Goal: Information Seeking & Learning: Learn about a topic

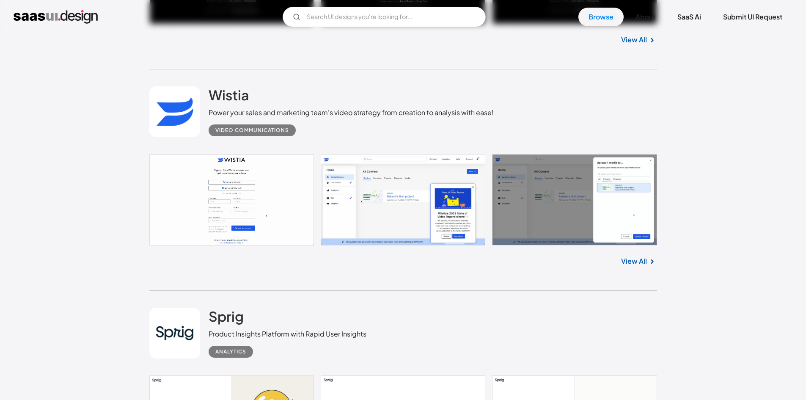
scroll to position [1862, 0]
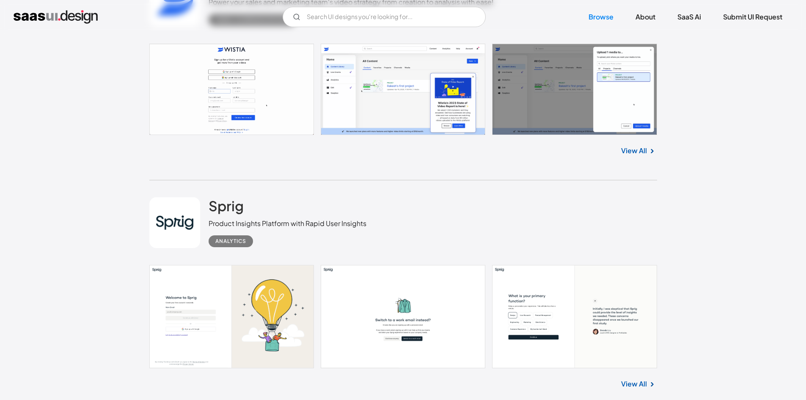
click at [455, 114] on link at bounding box center [403, 89] width 508 height 91
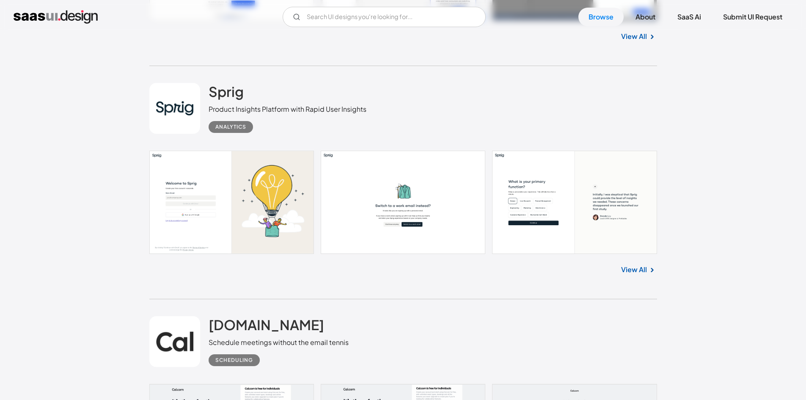
scroll to position [1989, 0]
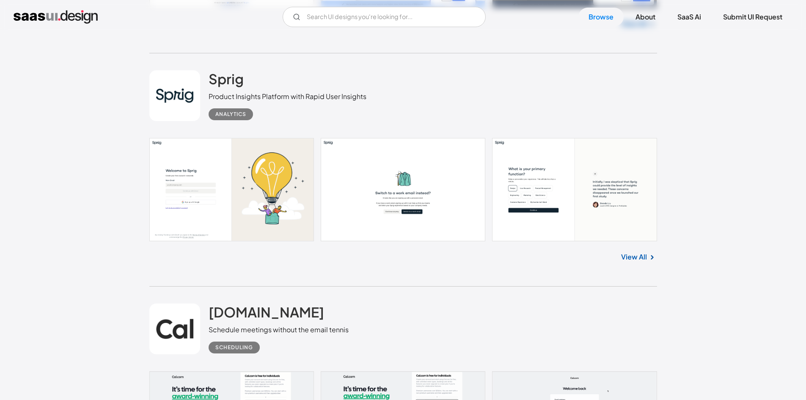
click at [245, 216] on link at bounding box center [403, 189] width 508 height 103
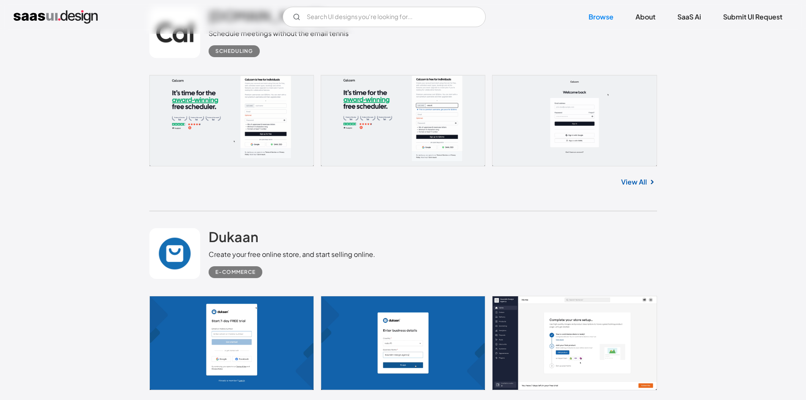
click at [606, 109] on link at bounding box center [403, 120] width 508 height 91
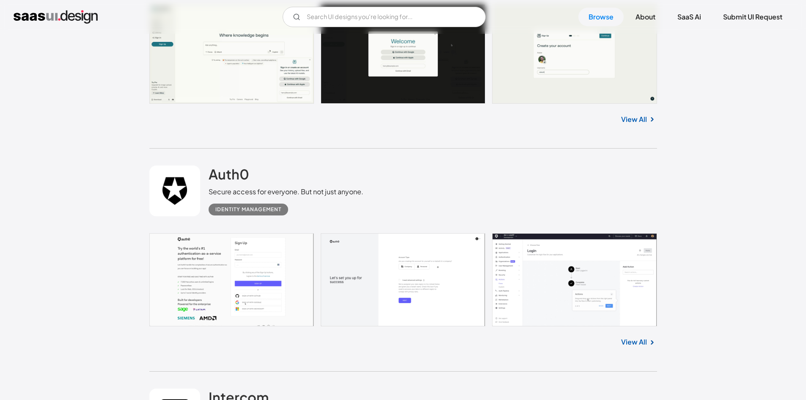
scroll to position [2920, 0]
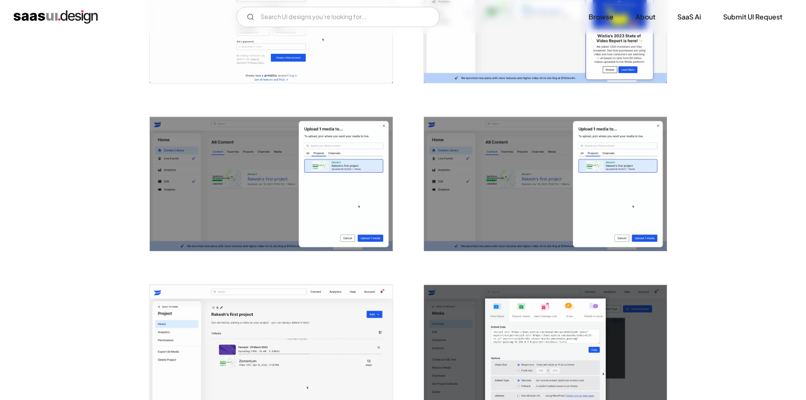
scroll to position [423, 0]
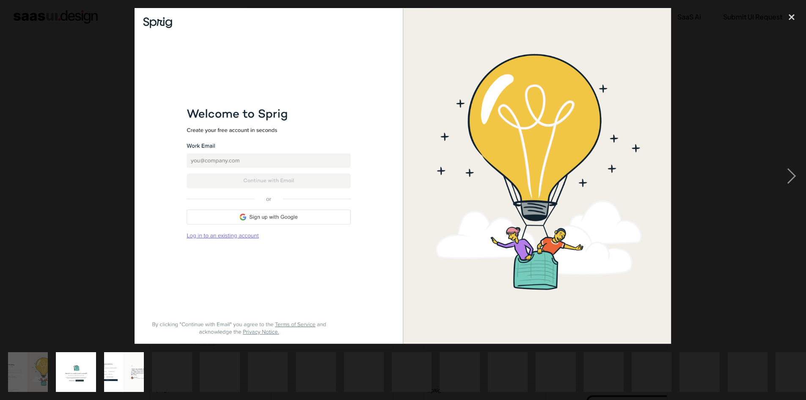
scroll to position [42, 0]
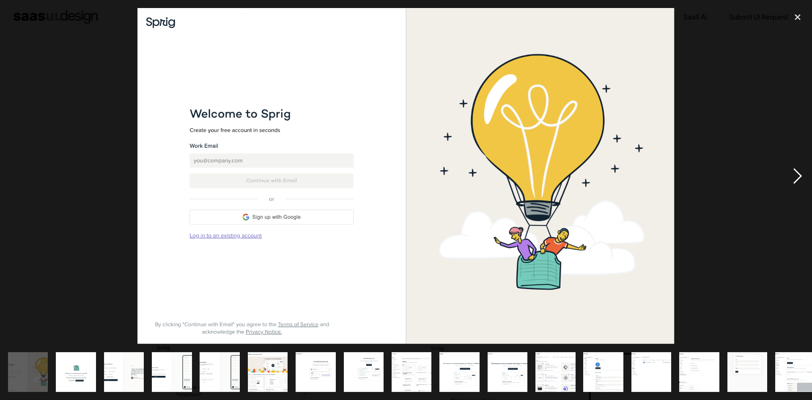
click at [802, 171] on div "next image" at bounding box center [797, 176] width 29 height 336
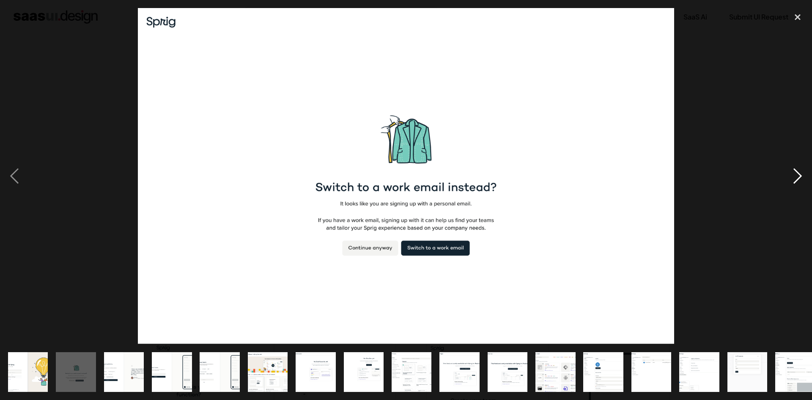
click at [791, 178] on div "next image" at bounding box center [797, 176] width 29 height 336
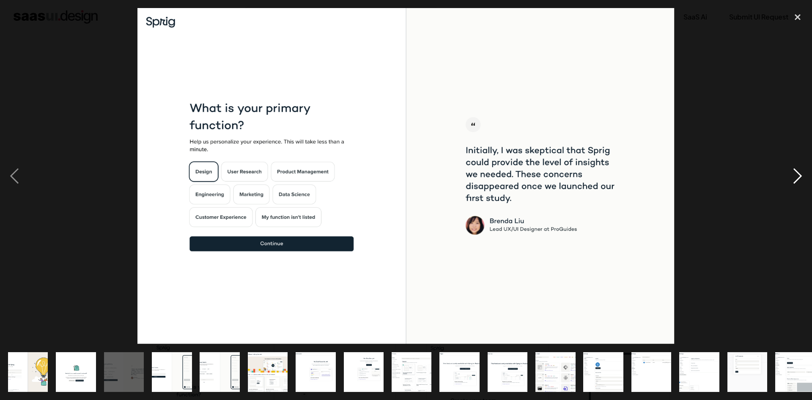
click at [791, 177] on div "next image" at bounding box center [797, 176] width 29 height 336
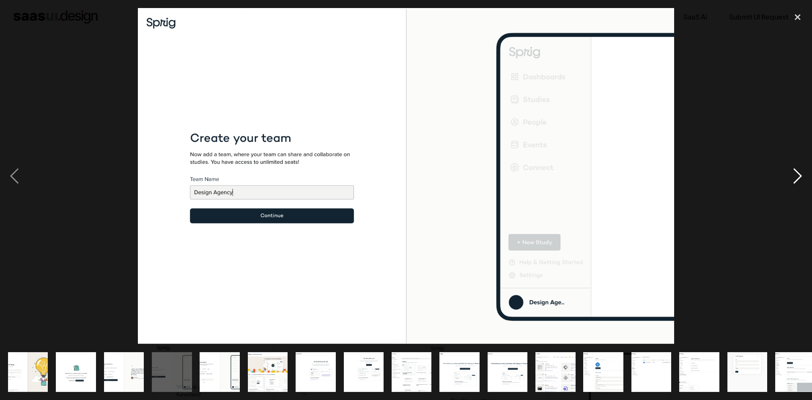
click at [785, 173] on div "next image" at bounding box center [797, 176] width 29 height 336
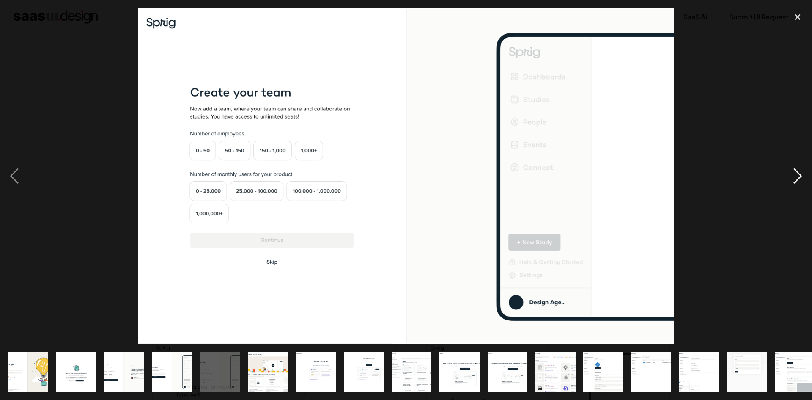
click at [784, 176] on div "next image" at bounding box center [797, 176] width 29 height 336
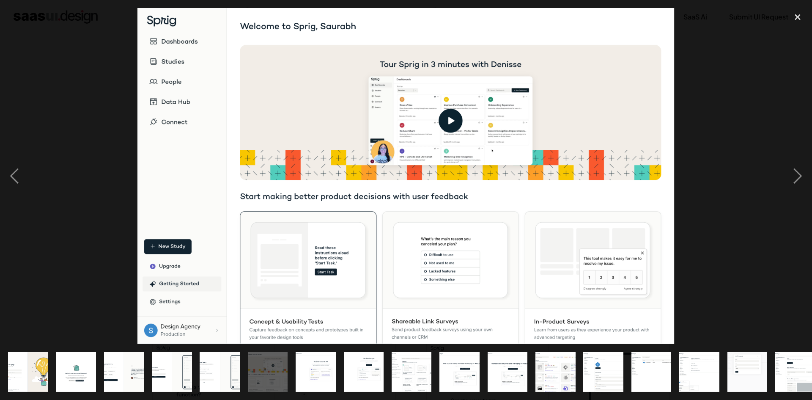
click at [783, 176] on div at bounding box center [406, 176] width 812 height 336
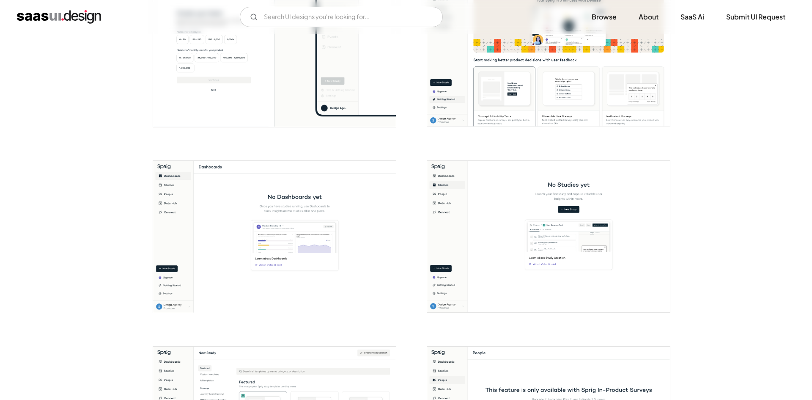
scroll to position [592, 0]
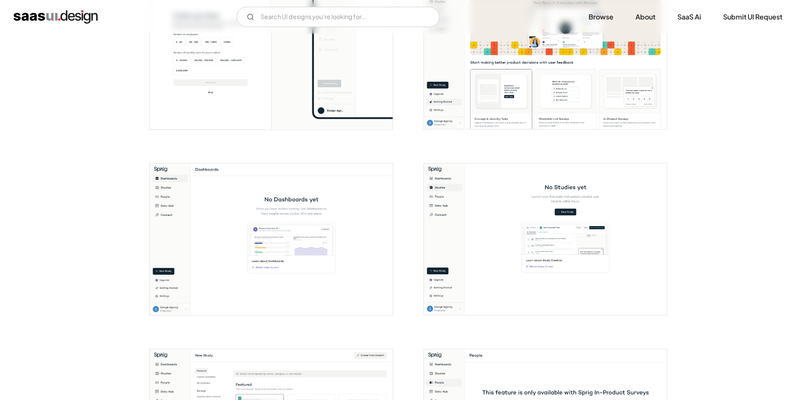
click at [537, 82] on img "open lightbox" at bounding box center [545, 54] width 243 height 152
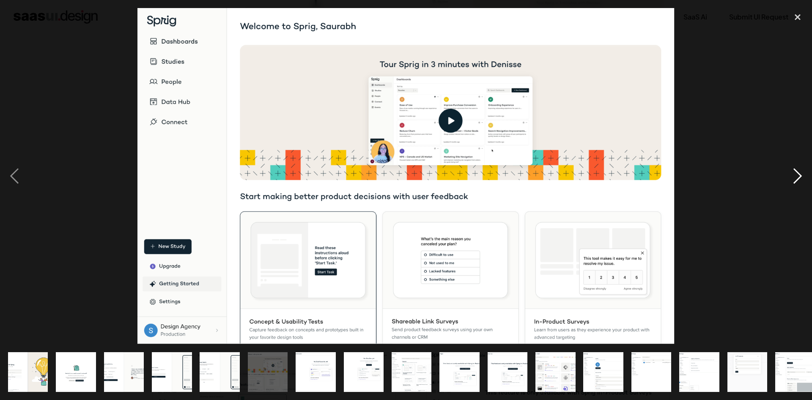
click at [796, 179] on div "next image" at bounding box center [797, 176] width 29 height 336
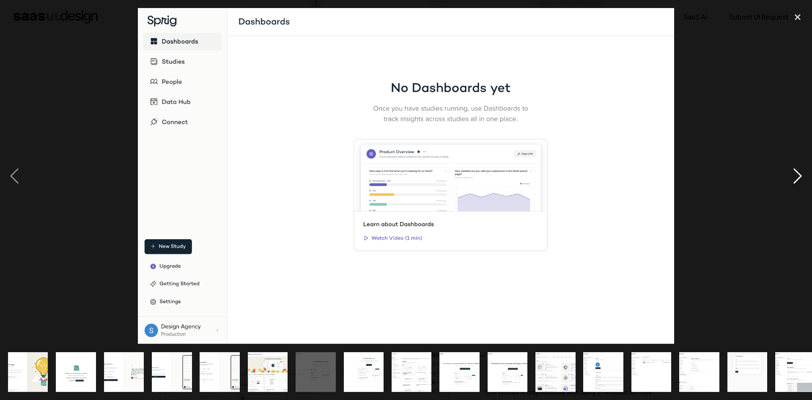
click at [787, 179] on div "next image" at bounding box center [797, 176] width 29 height 336
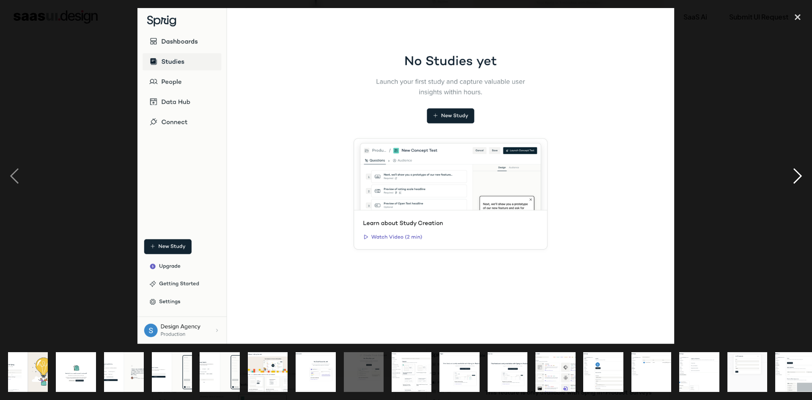
click at [787, 179] on div "next image" at bounding box center [797, 176] width 29 height 336
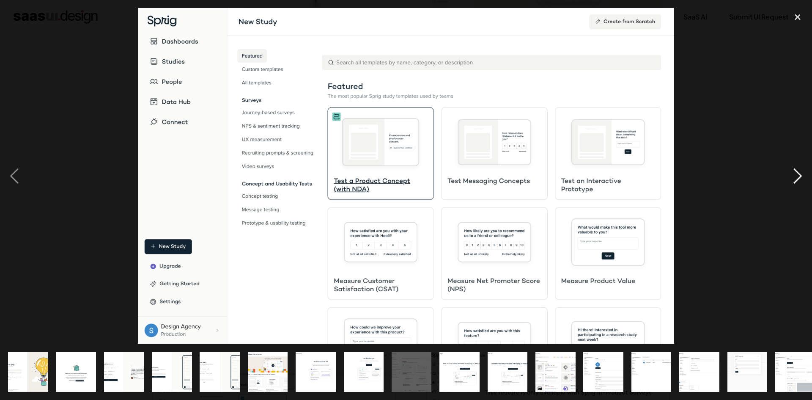
click at [787, 179] on div "next image" at bounding box center [797, 176] width 29 height 336
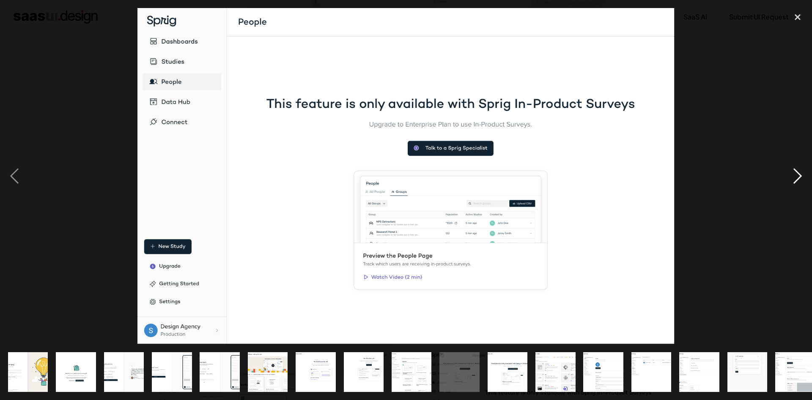
click at [787, 179] on div "next image" at bounding box center [797, 176] width 29 height 336
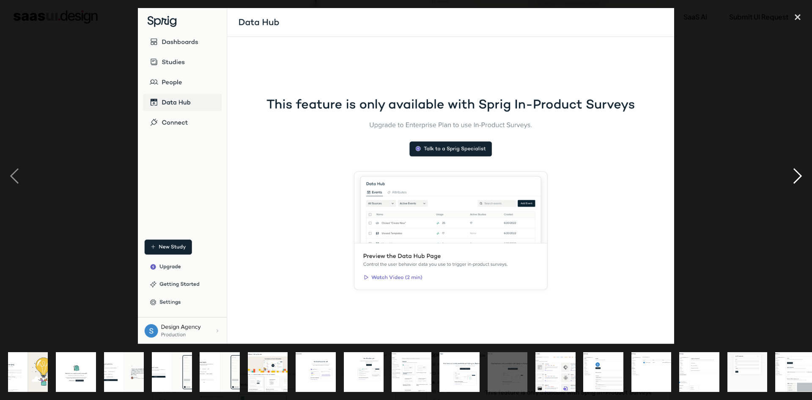
click at [787, 179] on div "next image" at bounding box center [797, 176] width 29 height 336
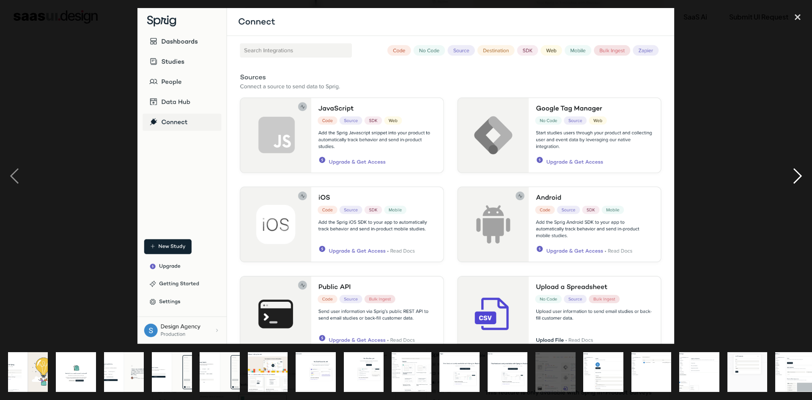
click at [787, 179] on div "next image" at bounding box center [797, 176] width 29 height 336
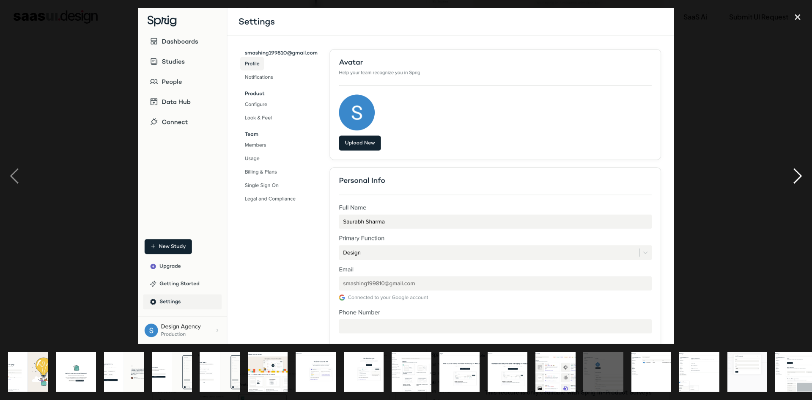
click at [787, 179] on div "next image" at bounding box center [797, 176] width 29 height 336
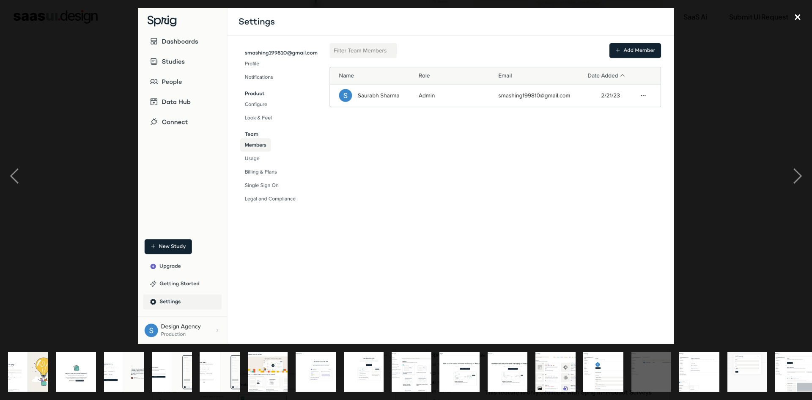
click at [798, 13] on div "close lightbox" at bounding box center [797, 17] width 29 height 19
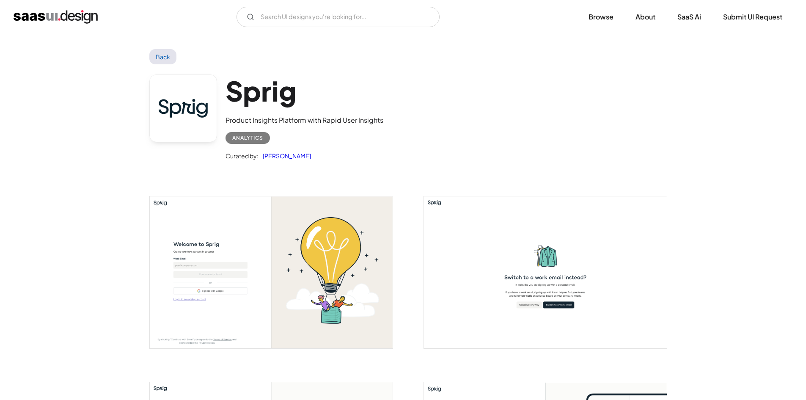
scroll to position [0, 0]
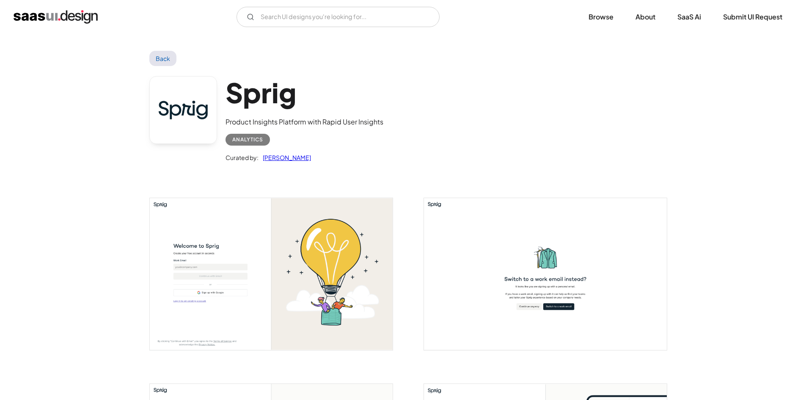
click at [280, 265] on img "open lightbox" at bounding box center [271, 274] width 243 height 152
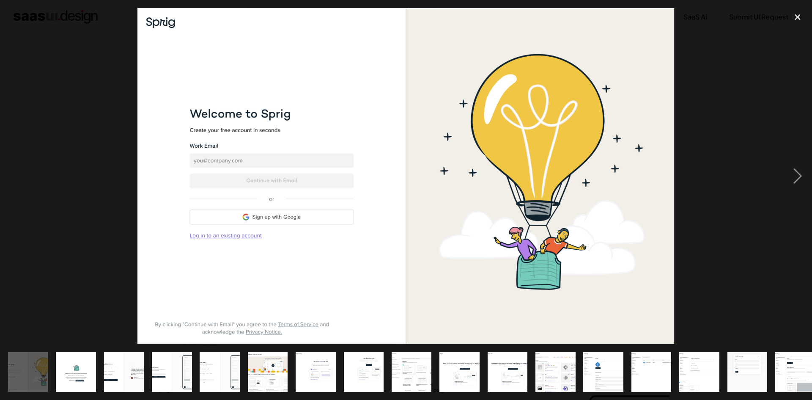
click at [164, 354] on img "show item 4 of 21" at bounding box center [172, 372] width 64 height 40
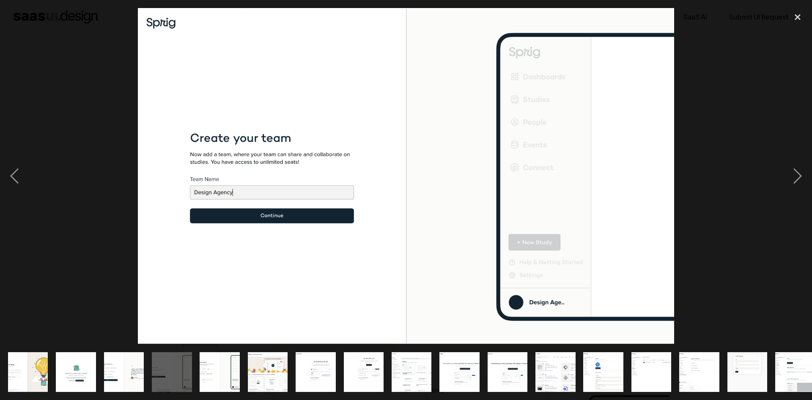
click at [610, 171] on img at bounding box center [406, 176] width 537 height 336
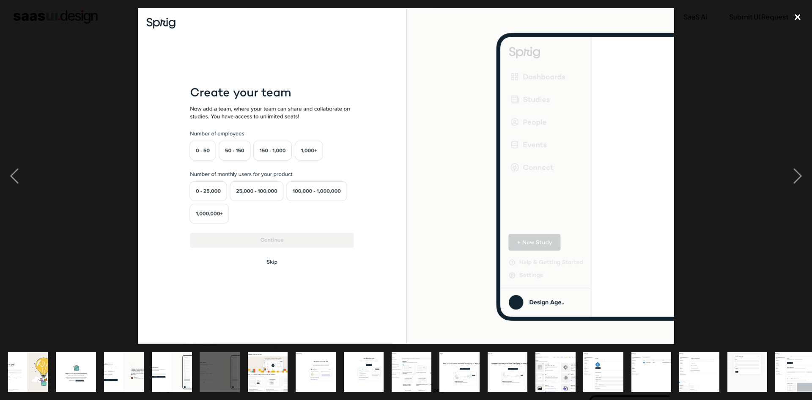
click at [796, 19] on div "close lightbox" at bounding box center [797, 17] width 29 height 19
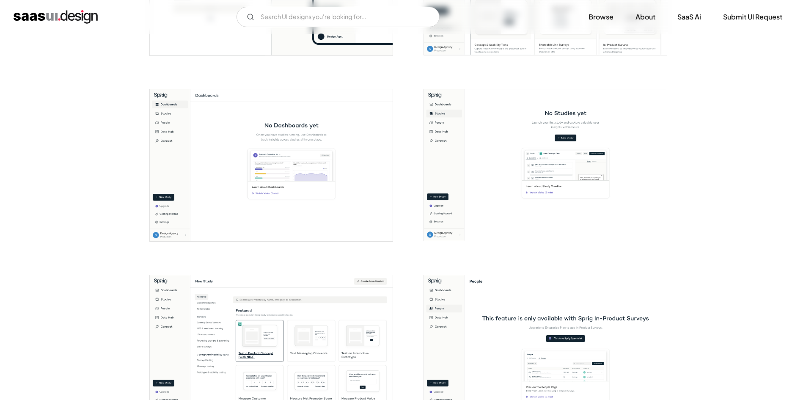
scroll to position [804, 0]
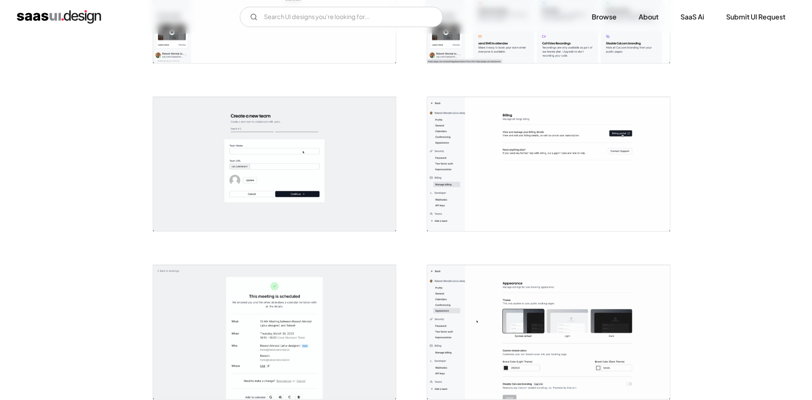
scroll to position [1692, 0]
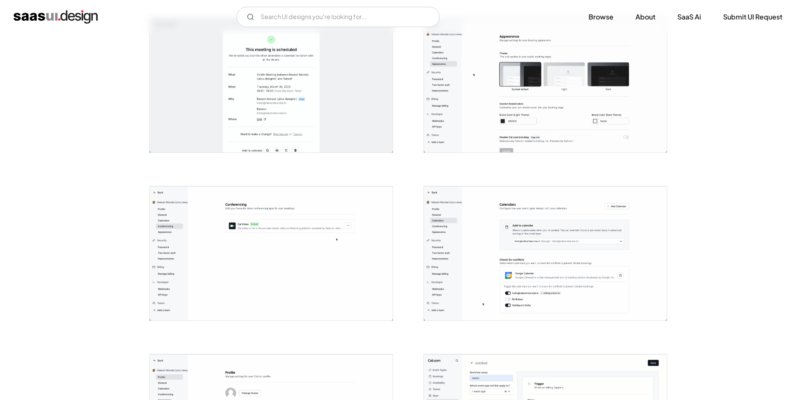
click at [323, 214] on img "open lightbox" at bounding box center [271, 253] width 243 height 134
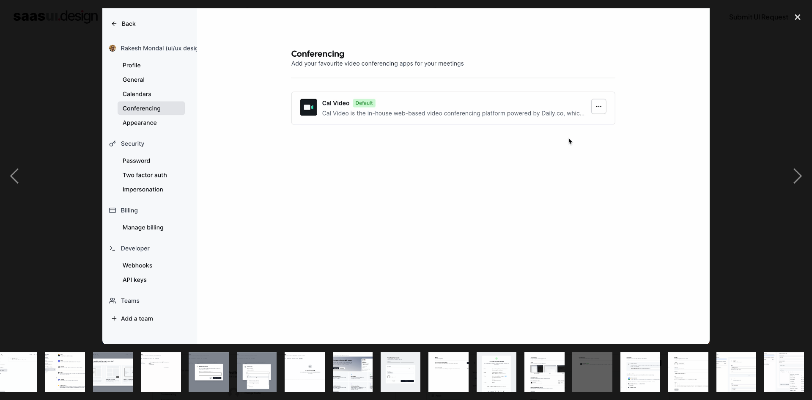
scroll to position [0, 395]
